Goal: Find specific page/section

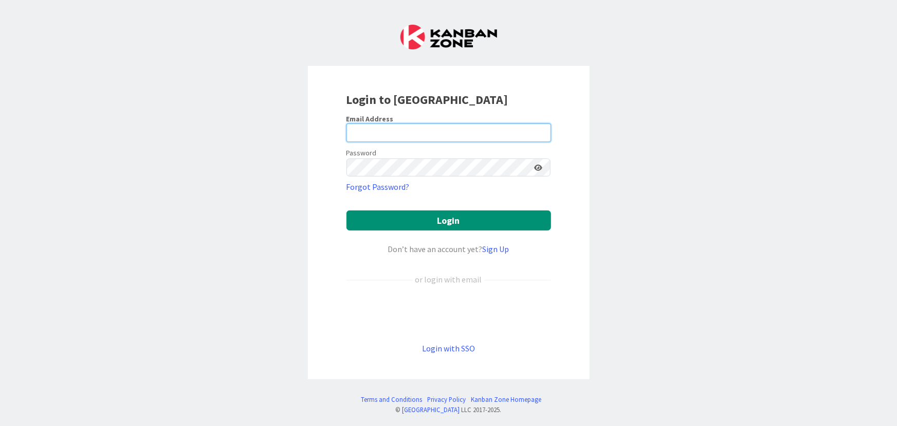
click at [362, 130] on input "email" at bounding box center [449, 132] width 205 height 19
type input "[EMAIL_ADDRESS][DOMAIN_NAME]"
click at [535, 168] on icon at bounding box center [539, 167] width 8 height 7
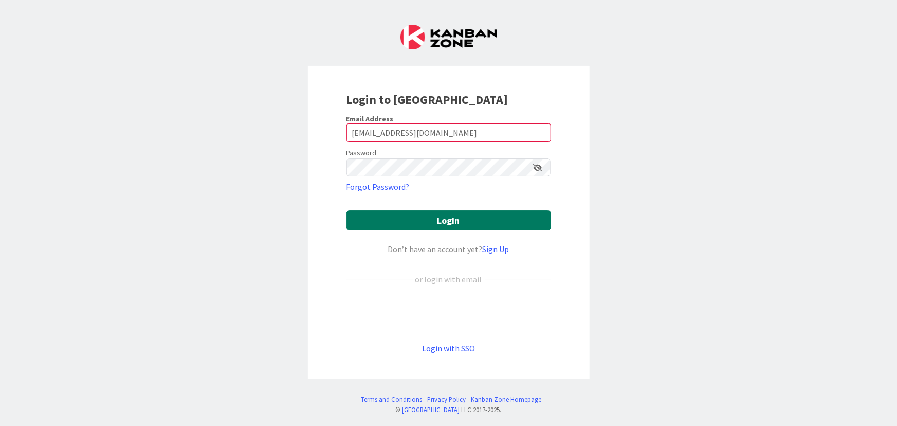
click at [483, 226] on button "Login" at bounding box center [449, 220] width 205 height 20
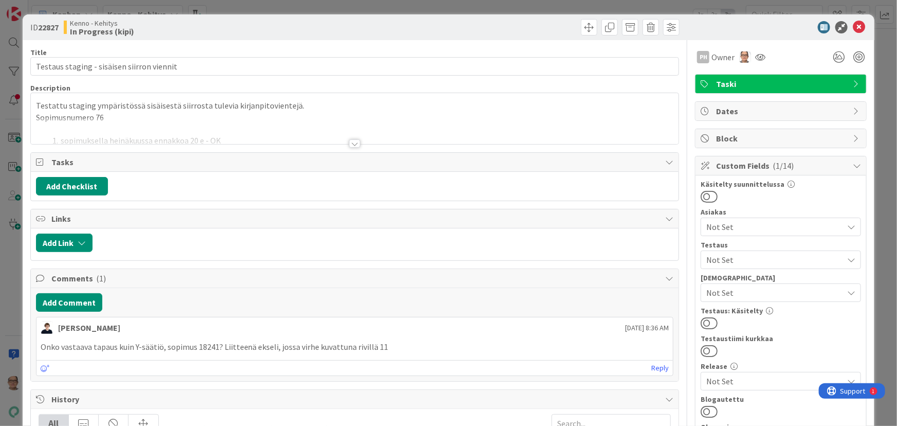
click at [352, 144] on div at bounding box center [354, 143] width 11 height 8
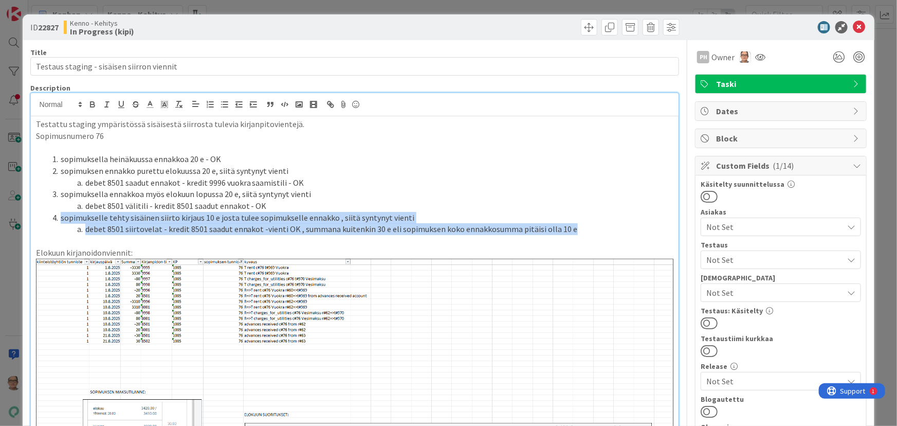
drag, startPoint x: 572, startPoint y: 226, endPoint x: 59, endPoint y: 220, distance: 513.3
click at [59, 220] on ol "sopimuksella heinäkuussa ennakkoa 20 e - OK sopimuksen ennakko purettu [DATE] e…" at bounding box center [355, 194] width 638 height 82
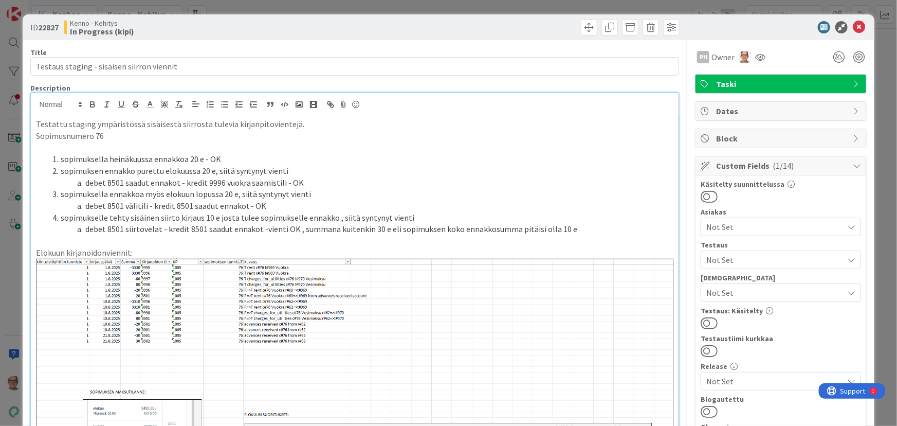
click at [519, 207] on li "debet 8501 välitili - kredit 8501 saadut ennakot - OK" at bounding box center [361, 206] width 626 height 12
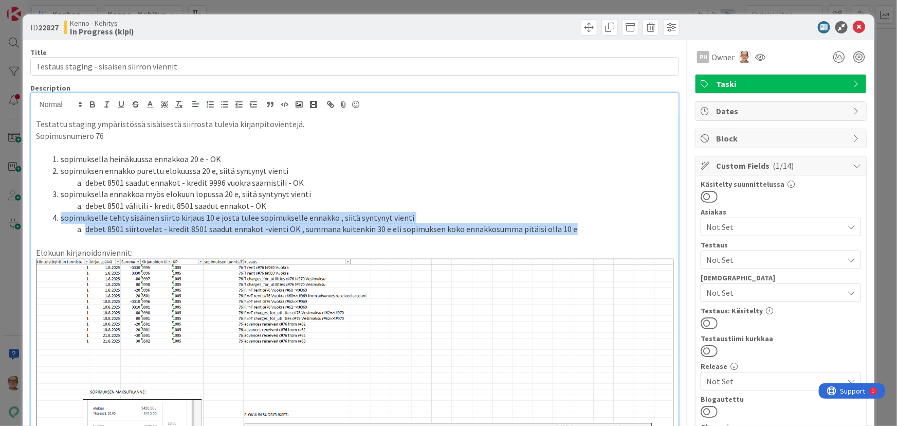
drag, startPoint x: 553, startPoint y: 229, endPoint x: 42, endPoint y: 218, distance: 511.9
click at [42, 218] on ol "sopimuksella heinäkuussa ennakkoa 20 e - OK sopimuksen ennakko purettu [DATE] e…" at bounding box center [355, 194] width 638 height 82
copy ol "sopimukselle tehty sisäinen siirto kirjaus 10 e josta tulee sopimukselle ennakk…"
